Goal: Transaction & Acquisition: Purchase product/service

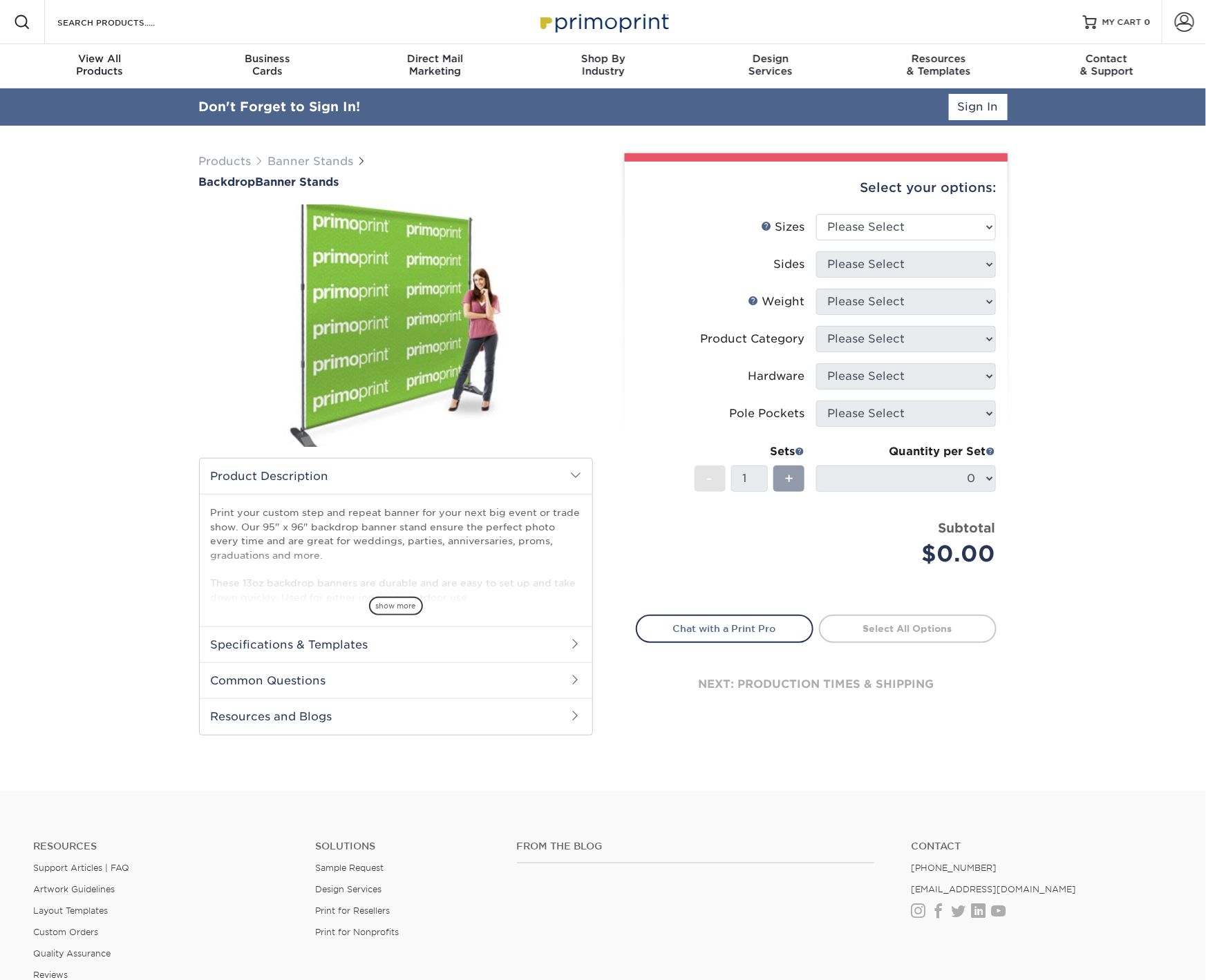
click at [917, 200] on div "Select your options:" at bounding box center [815, 188] width 361 height 52
click at [892, 227] on select "Please Select 95" x 96"" at bounding box center [906, 227] width 180 height 26
select select "95.00x96.00"
click at [816, 214] on select "Please Select 95" x 96"" at bounding box center [906, 227] width 180 height 26
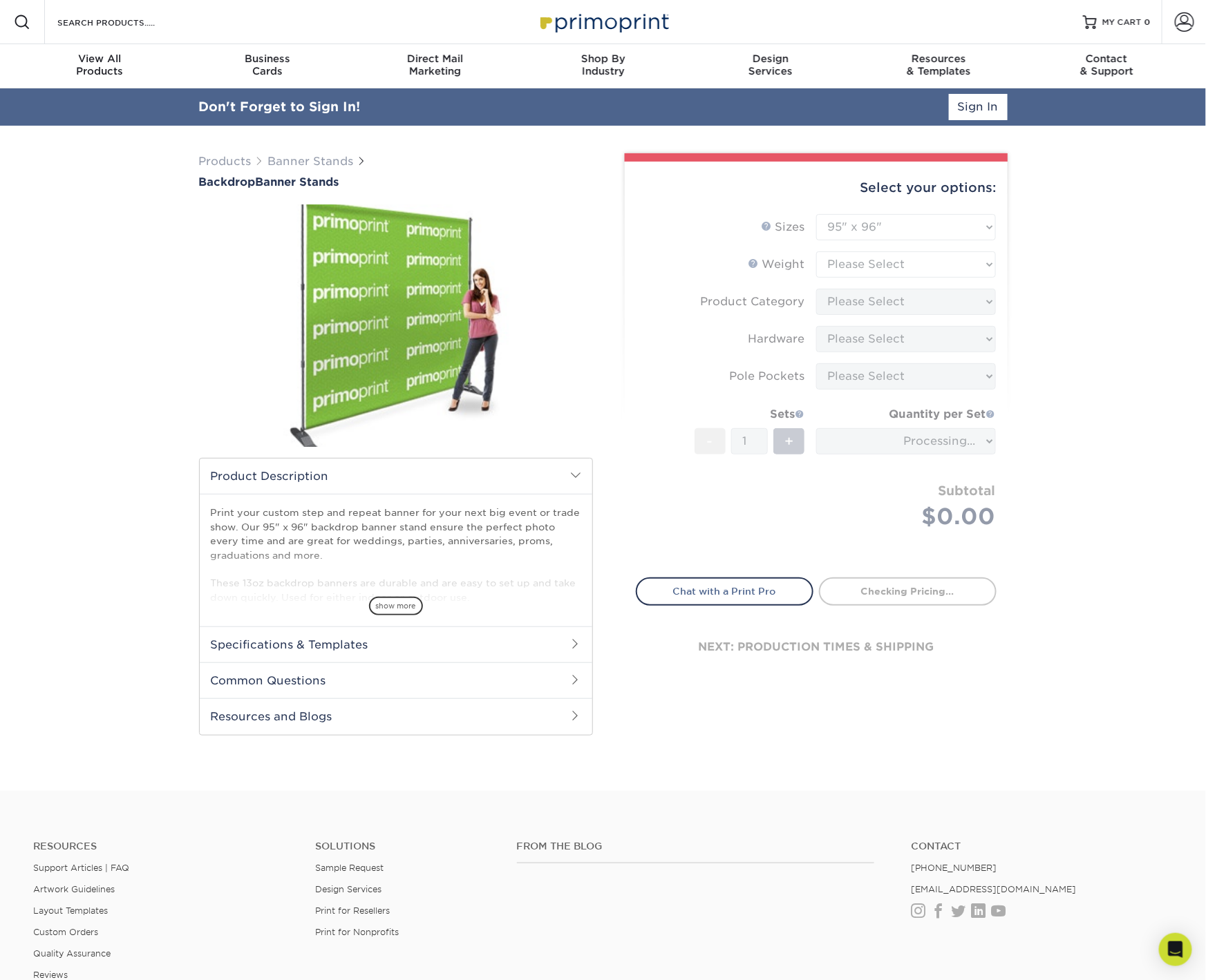
click at [884, 257] on form "Sizes Help Sizes Please Select 95" x 96" Sides Please Select Coating -" at bounding box center [815, 387] width 361 height 348
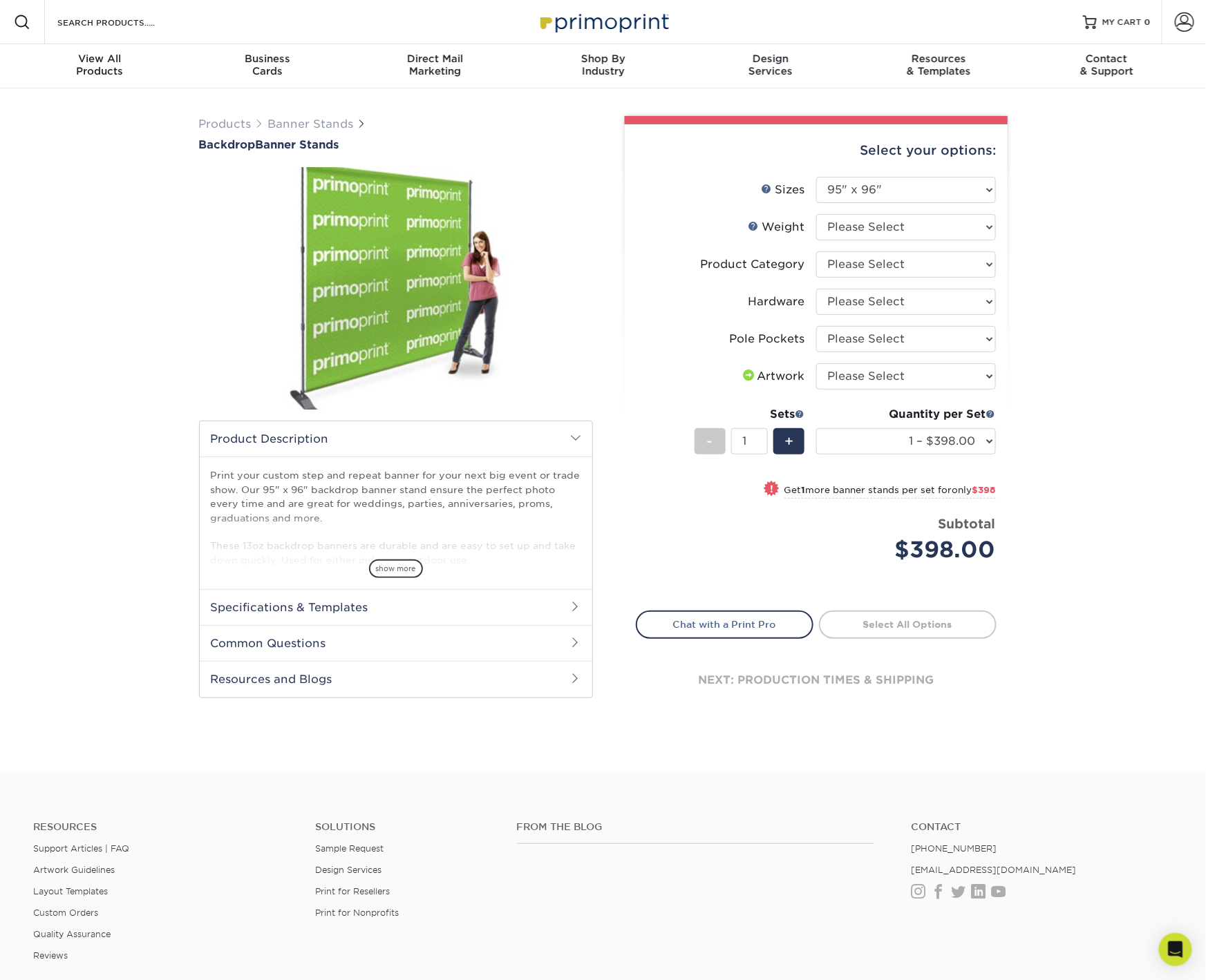
click at [1062, 589] on div "Products Banner Stands Backdrop Banner Stands" at bounding box center [603, 430] width 1206 height 683
